Goal: Task Accomplishment & Management: Use online tool/utility

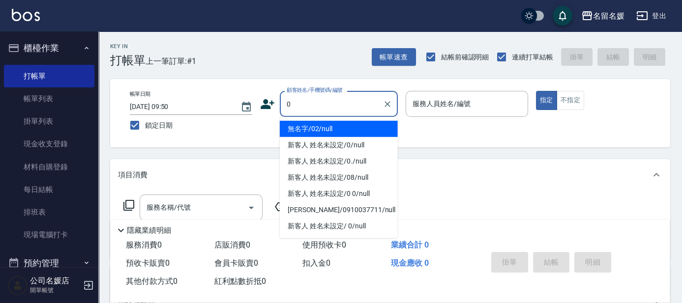
type input "0"
type input "08"
type input "無名字/02/null"
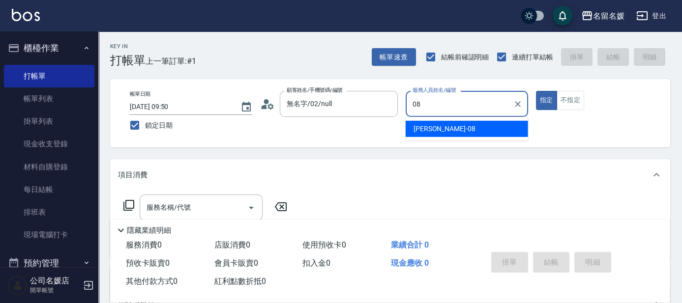
type input "08"
type button "true"
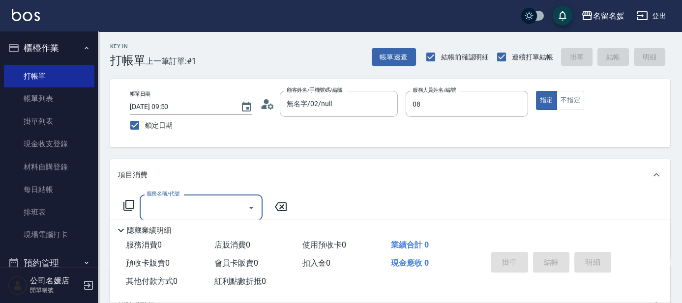
type input "[PERSON_NAME]-08"
type input "新客人 姓名未設定/0/null"
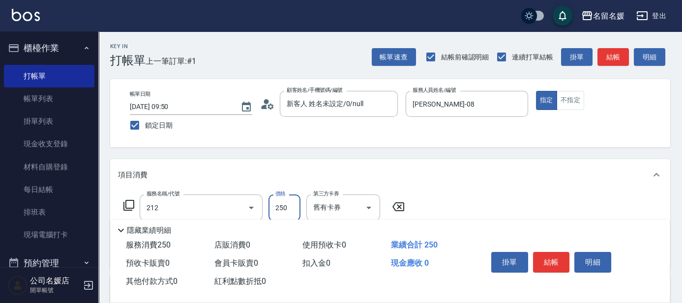
type input "洗髮券-(卡)250(212)"
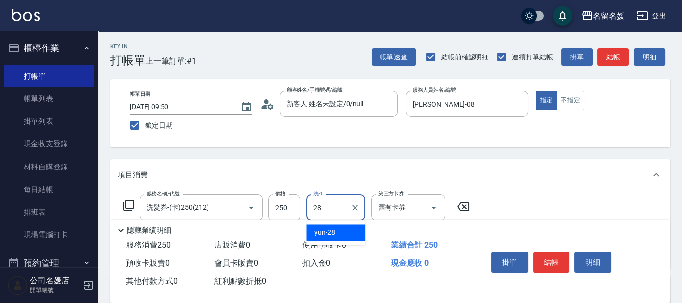
type input "yun-28"
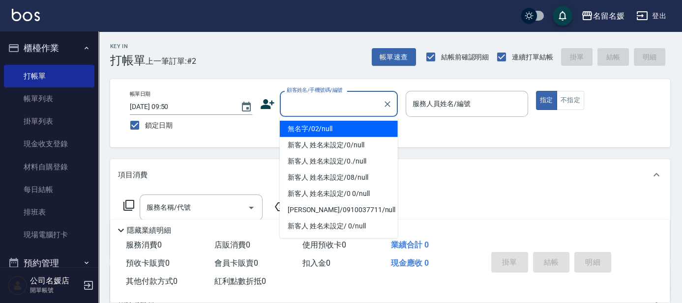
type input "]"
type input "無名字/02/null"
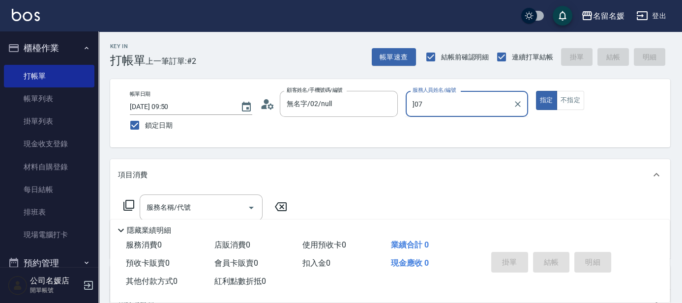
type input "]07"
click at [536, 91] on button "指定" at bounding box center [546, 100] width 21 height 19
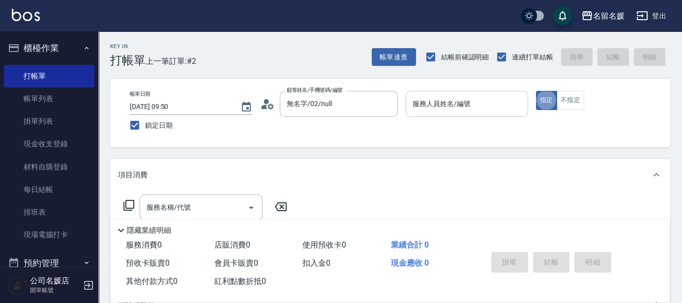
click at [474, 110] on input "服務人員姓名/編號" at bounding box center [467, 103] width 114 height 17
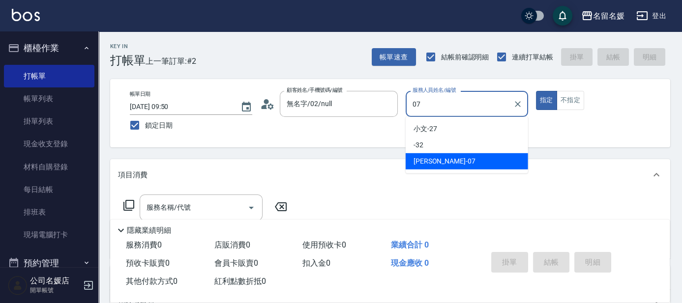
type input "[PERSON_NAME]-07"
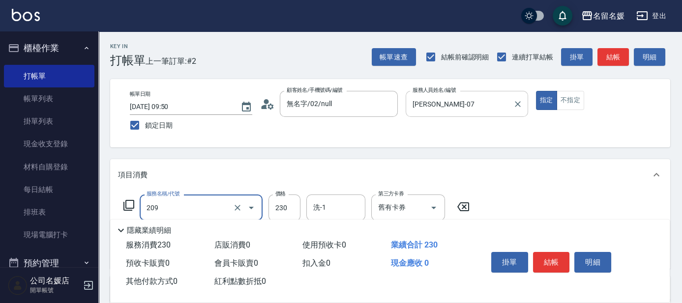
type input "洗髮券-(卡)230(209)"
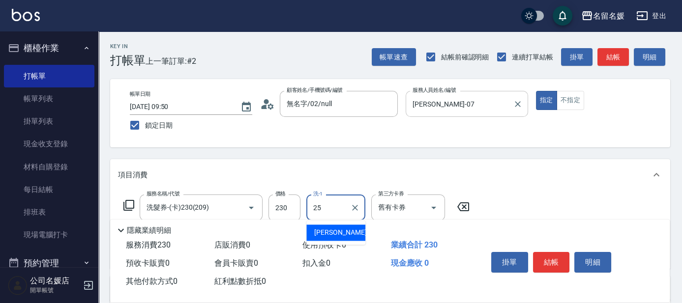
type input "[PERSON_NAME]-25"
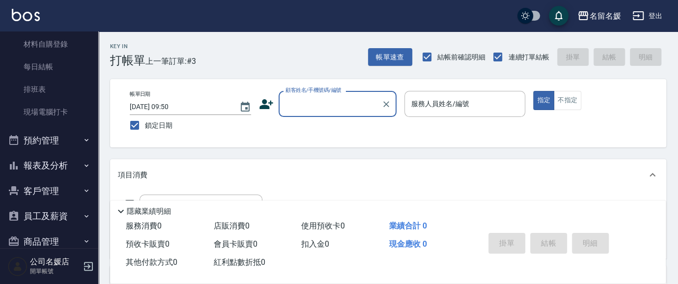
scroll to position [140, 0]
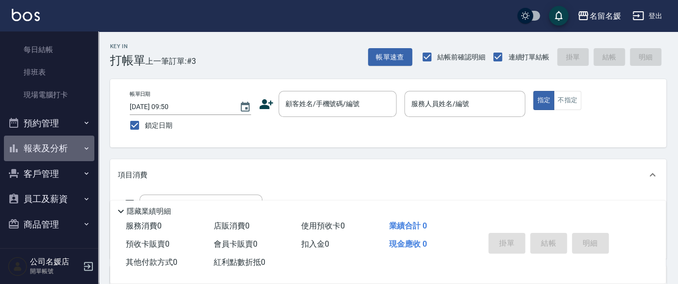
click at [75, 150] on button "報表及分析" at bounding box center [49, 149] width 90 height 26
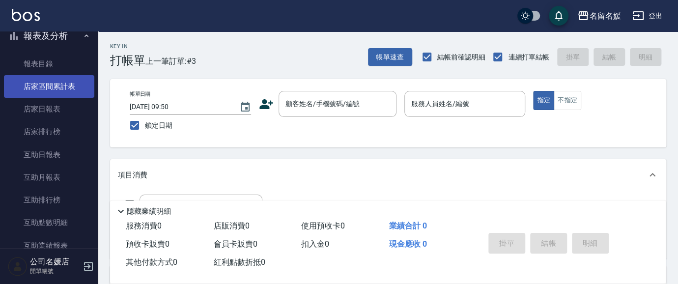
scroll to position [274, 0]
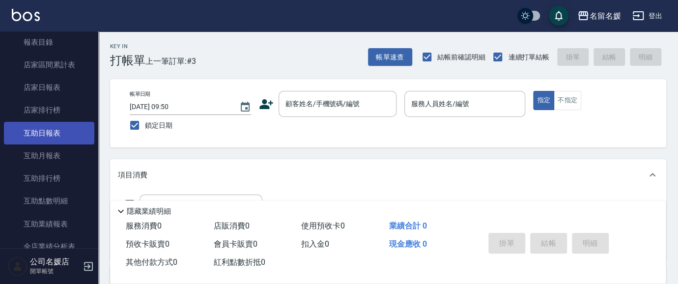
click at [69, 132] on link "互助日報表" at bounding box center [49, 133] width 90 height 23
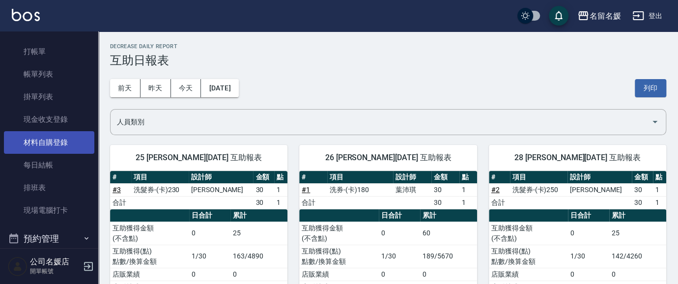
scroll to position [6, 0]
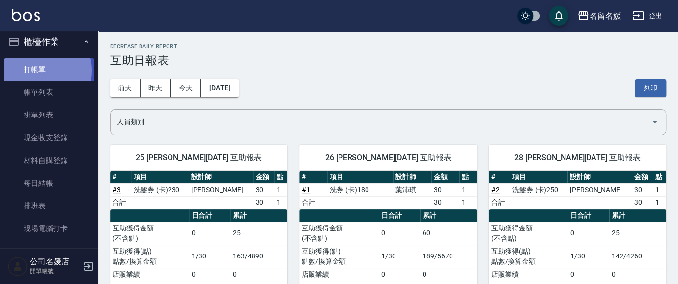
click at [43, 70] on link "打帳單" at bounding box center [49, 70] width 90 height 23
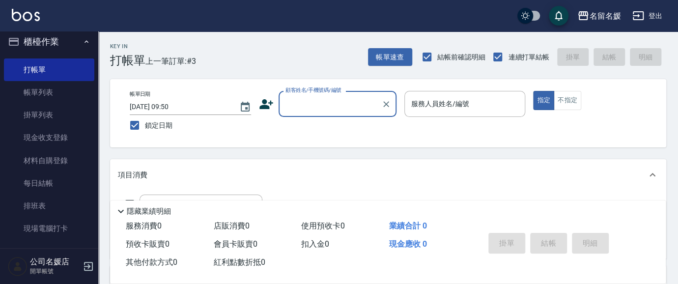
click at [319, 108] on input "顧客姓名/手機號碼/編號" at bounding box center [330, 103] width 94 height 17
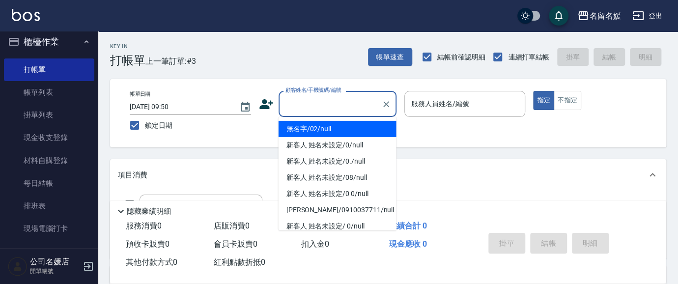
click at [329, 132] on li "無名字/02/null" at bounding box center [338, 129] width 118 height 16
click at [484, 104] on input "服務人員姓名/編號" at bounding box center [465, 103] width 113 height 17
type input "無名字/02/null"
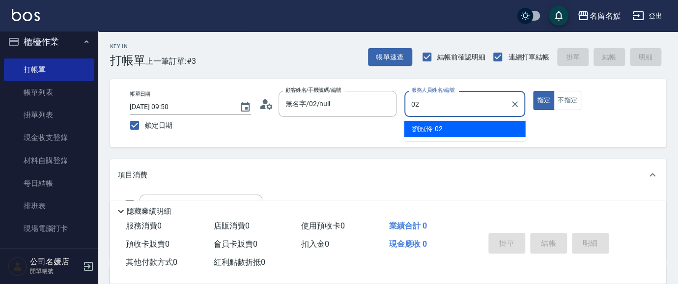
type input "02"
type button "true"
type input "[PERSON_NAME]-02"
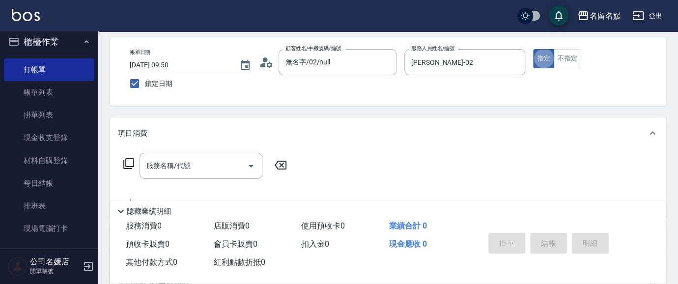
scroll to position [44, 0]
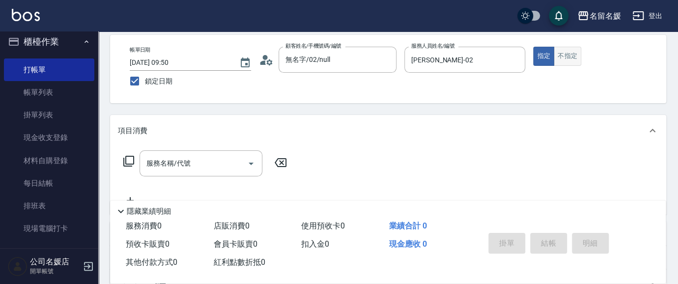
click at [569, 57] on button "不指定" at bounding box center [568, 56] width 28 height 19
click at [228, 159] on input "服務名稱/代號" at bounding box center [193, 163] width 99 height 17
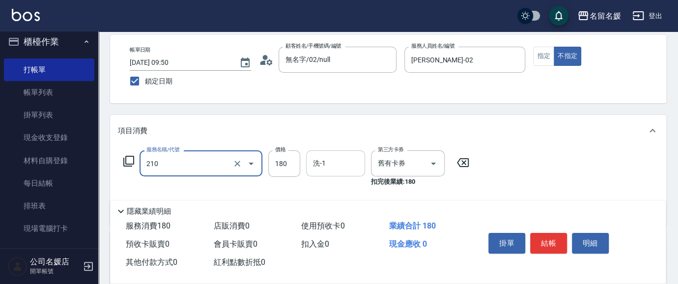
drag, startPoint x: 326, startPoint y: 165, endPoint x: 332, endPoint y: 163, distance: 6.1
click at [332, 163] on input "洗-1" at bounding box center [336, 163] width 50 height 17
type input "洗券-(卡)180(210)"
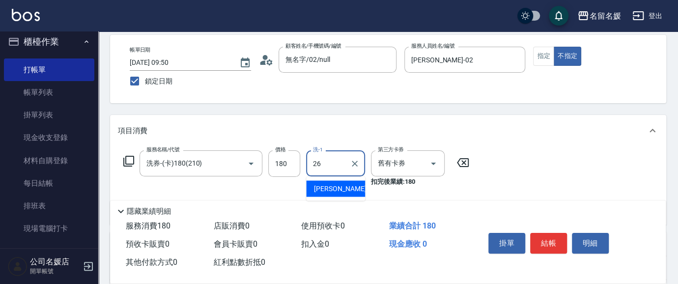
type input "[PERSON_NAME]-26"
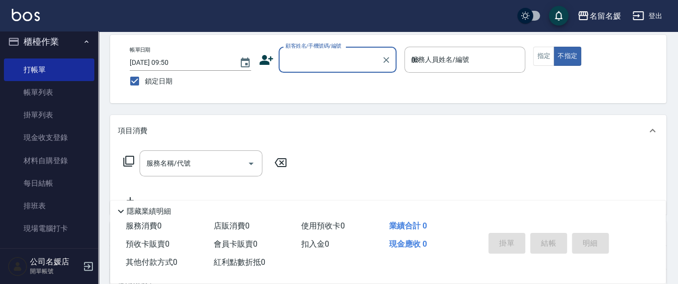
type input "03"
type button "false"
type input "無名字/02/null"
type input "[PERSON_NAME]-03"
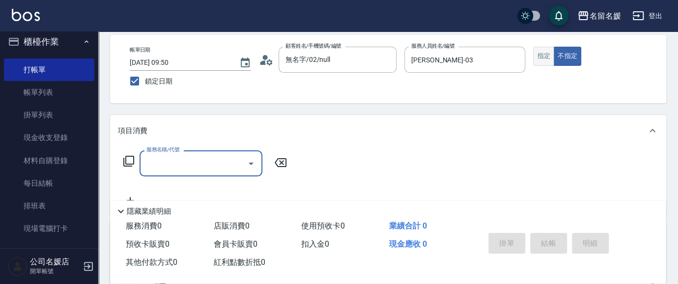
click at [551, 51] on button "指定" at bounding box center [543, 56] width 21 height 19
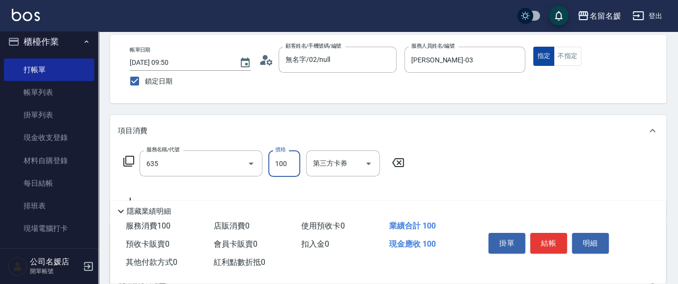
type input "[PERSON_NAME].玻酸.晶膜.水療(635)"
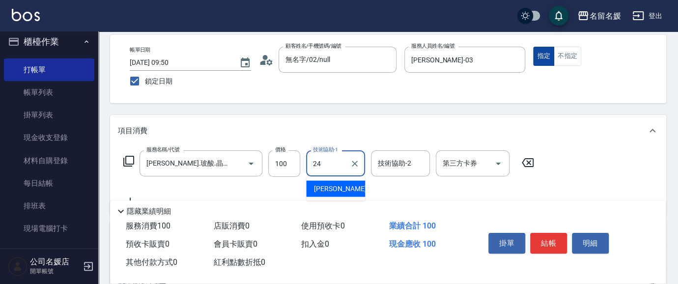
type input "[PERSON_NAME]-24"
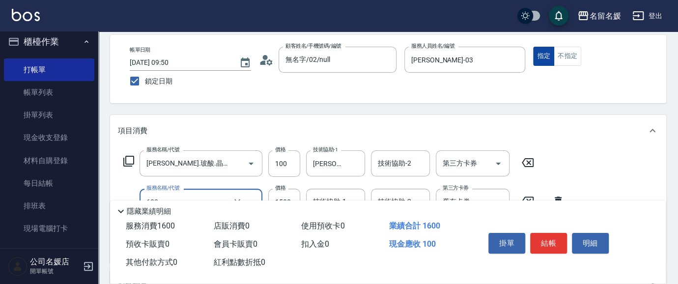
type input "染髮券[1500自材](632)"
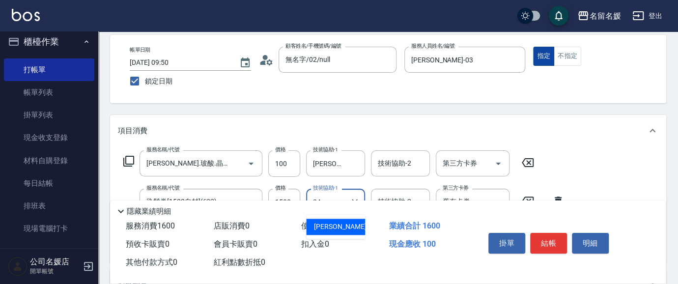
type input "[PERSON_NAME]-24"
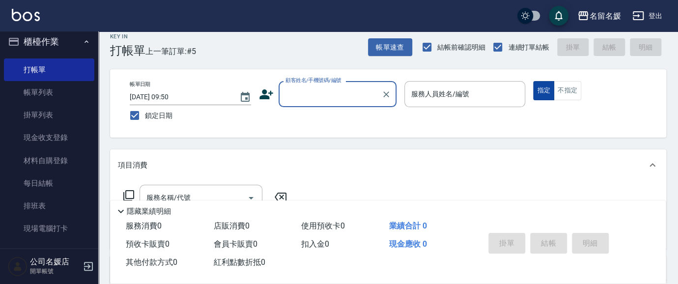
scroll to position [0, 0]
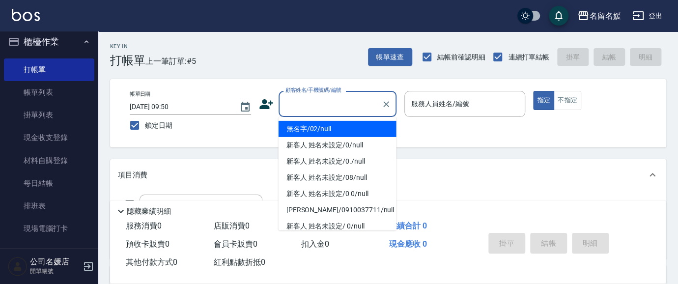
type input "0"
type input "無名字/02/null"
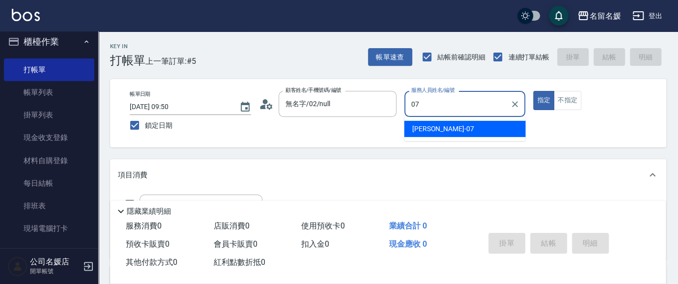
type input "[PERSON_NAME]-07"
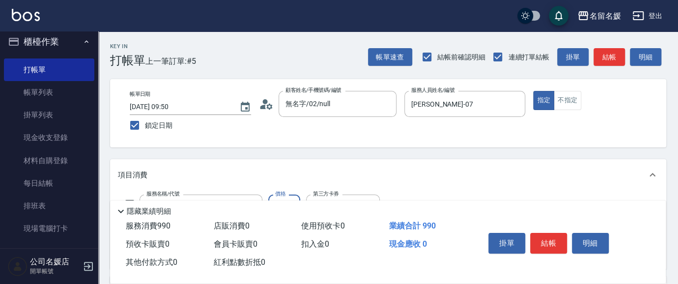
type input "(芙)蘆薈髮膜套卡(自材)(639)"
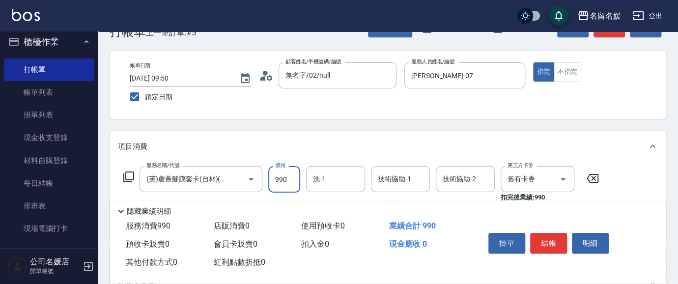
scroll to position [44, 0]
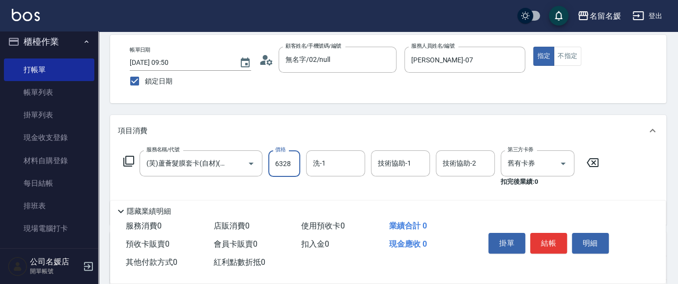
type input "6328"
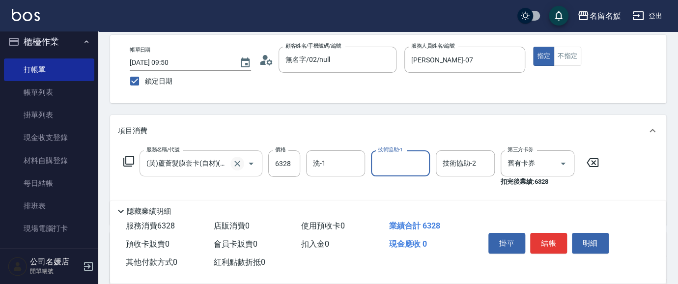
click at [235, 165] on icon "Clear" at bounding box center [238, 164] width 6 height 6
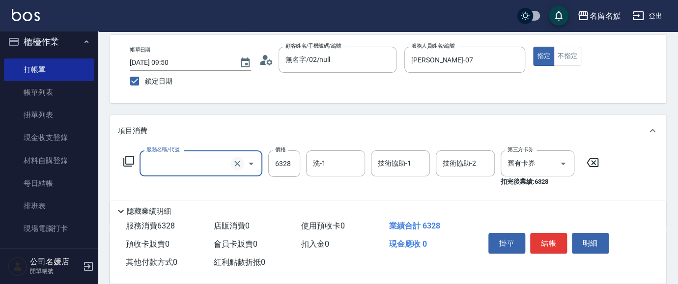
scroll to position [0, 0]
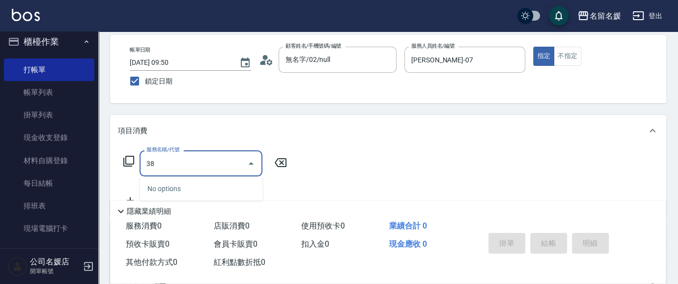
type input "3"
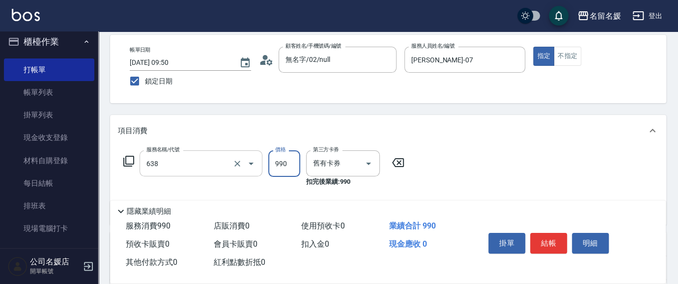
type input "(芙)頭皮養護套卡(638)"
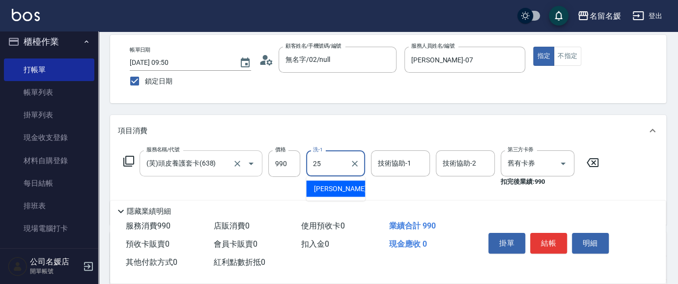
type input "[PERSON_NAME]-25"
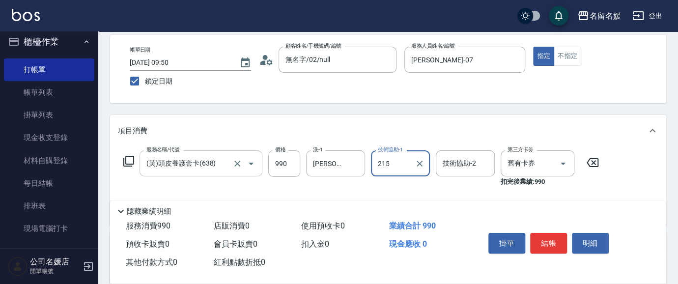
type input "215"
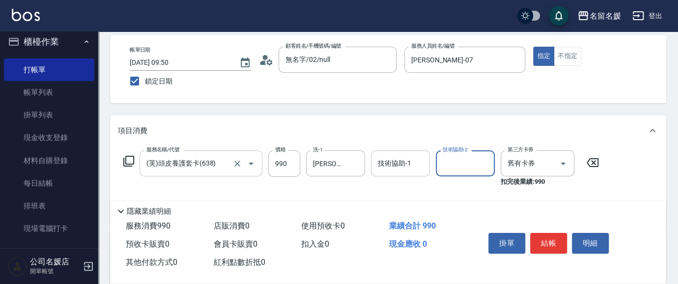
click at [384, 151] on div "技術協助-1" at bounding box center [400, 163] width 59 height 26
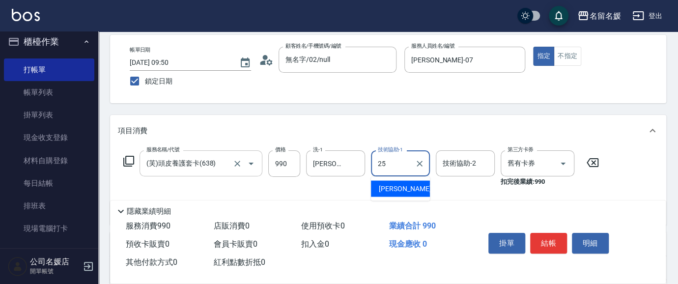
type input "[PERSON_NAME]-25"
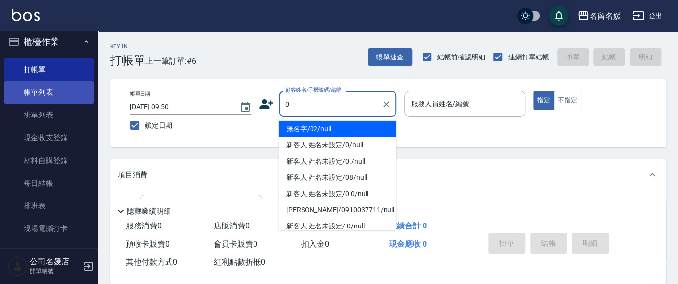
type input "0"
type input "13"
type input "無名字/02/null"
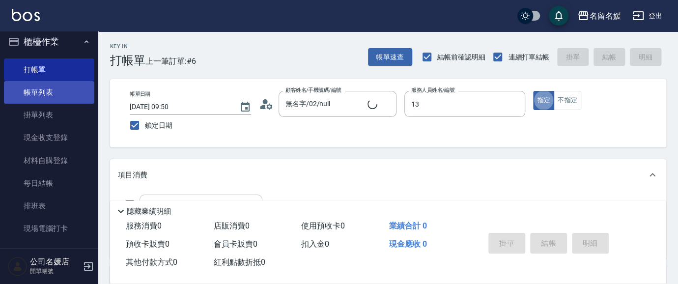
type input "支援-13"
type input "新客人 姓名未設定/0/null"
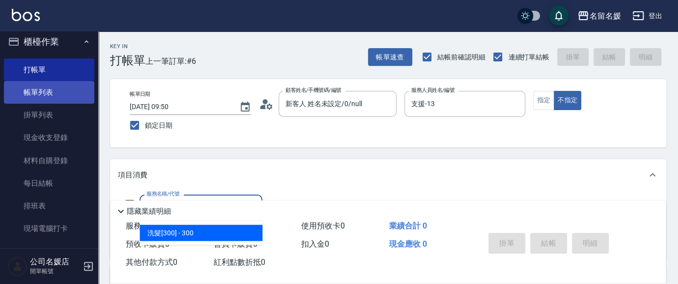
type input "洗髮[300](206)"
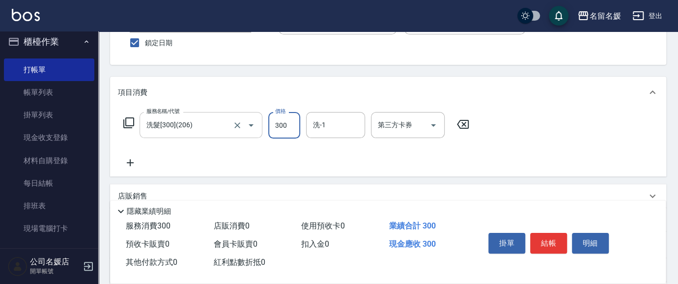
scroll to position [89, 0]
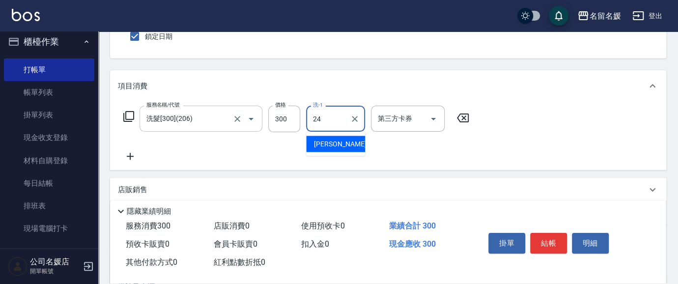
type input "[PERSON_NAME]-24"
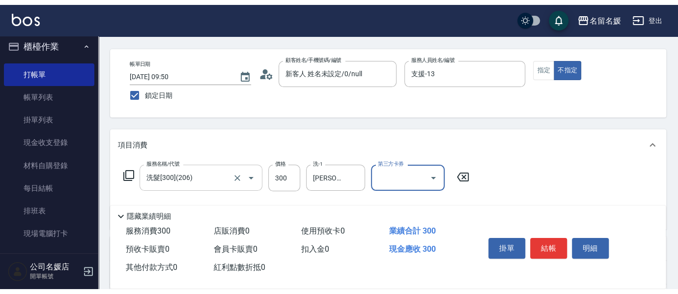
scroll to position [0, 0]
